Goal: Navigation & Orientation: Find specific page/section

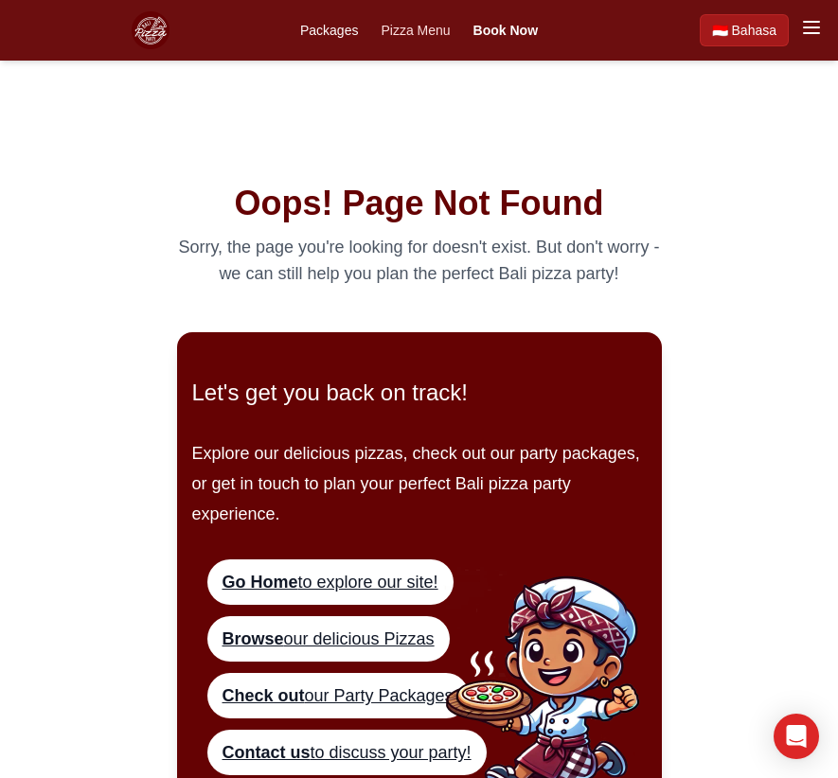
click at [410, 37] on link "Pizza Menu" at bounding box center [415, 30] width 69 height 19
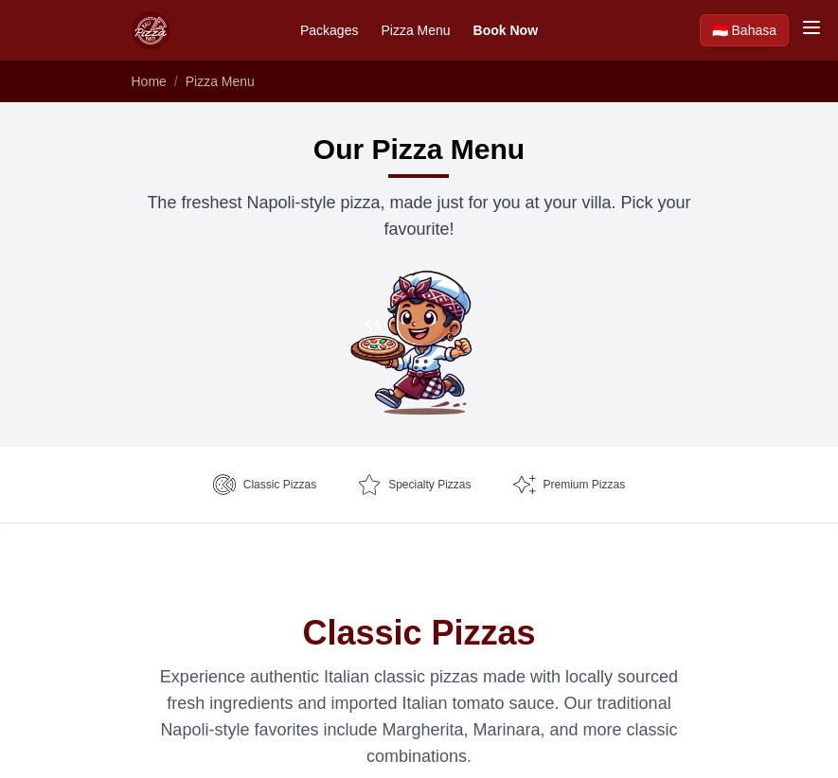
click at [411, 30] on link "Pizza Menu" at bounding box center [415, 30] width 69 height 19
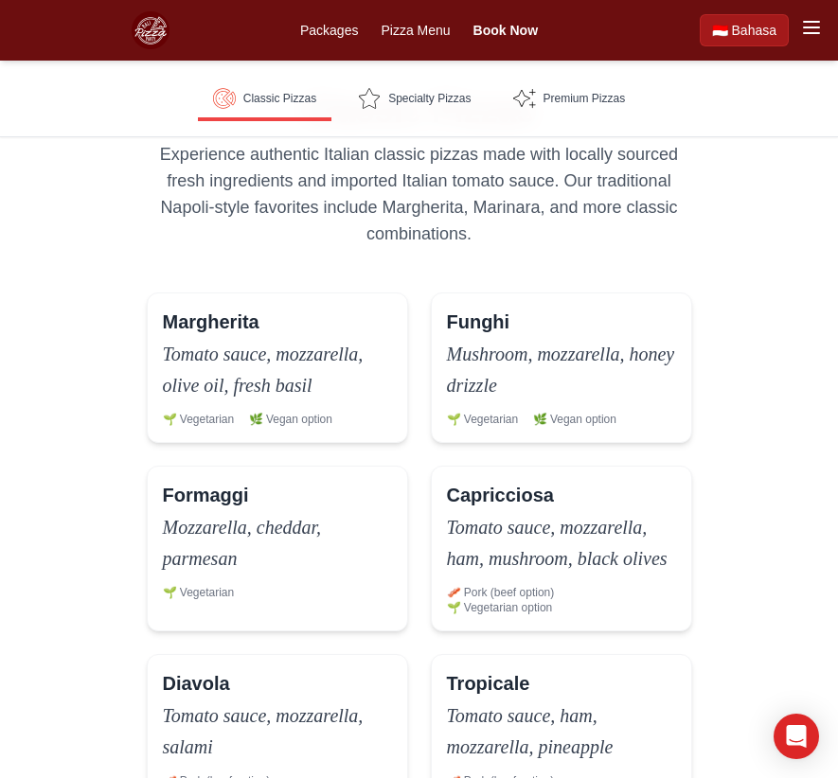
scroll to position [663, 0]
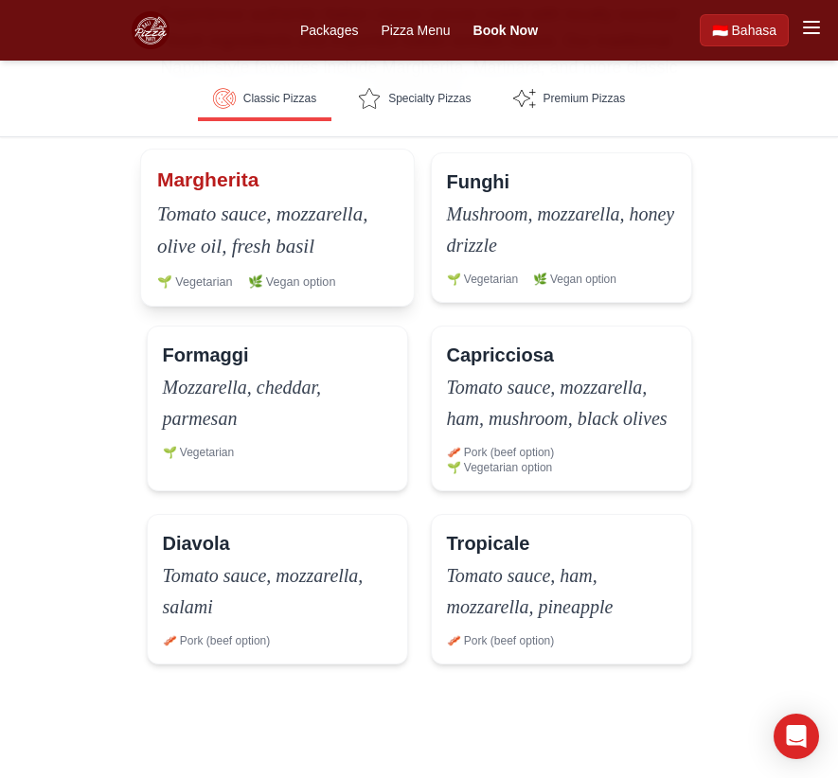
click at [386, 249] on p "Tomato sauce, mozzarella, olive oil, fresh basil" at bounding box center [276, 229] width 240 height 64
click at [297, 250] on p "Tomato sauce, mozzarella, olive oil, fresh basil" at bounding box center [276, 229] width 240 height 64
